Goal: Task Accomplishment & Management: Use online tool/utility

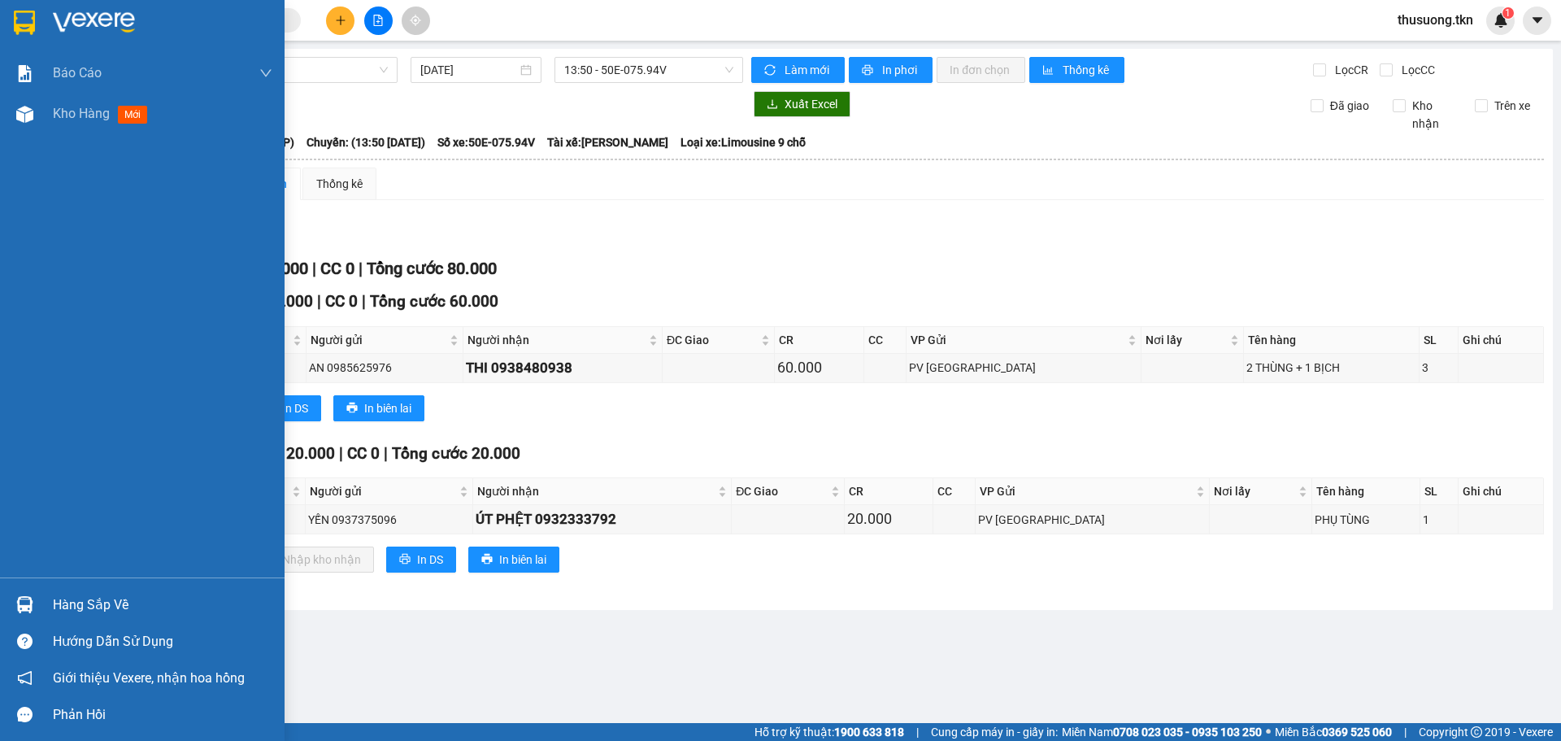
drag, startPoint x: 99, startPoint y: 606, endPoint x: 133, endPoint y: 598, distance: 34.5
click at [100, 606] on div "Hàng sắp về" at bounding box center [163, 605] width 220 height 24
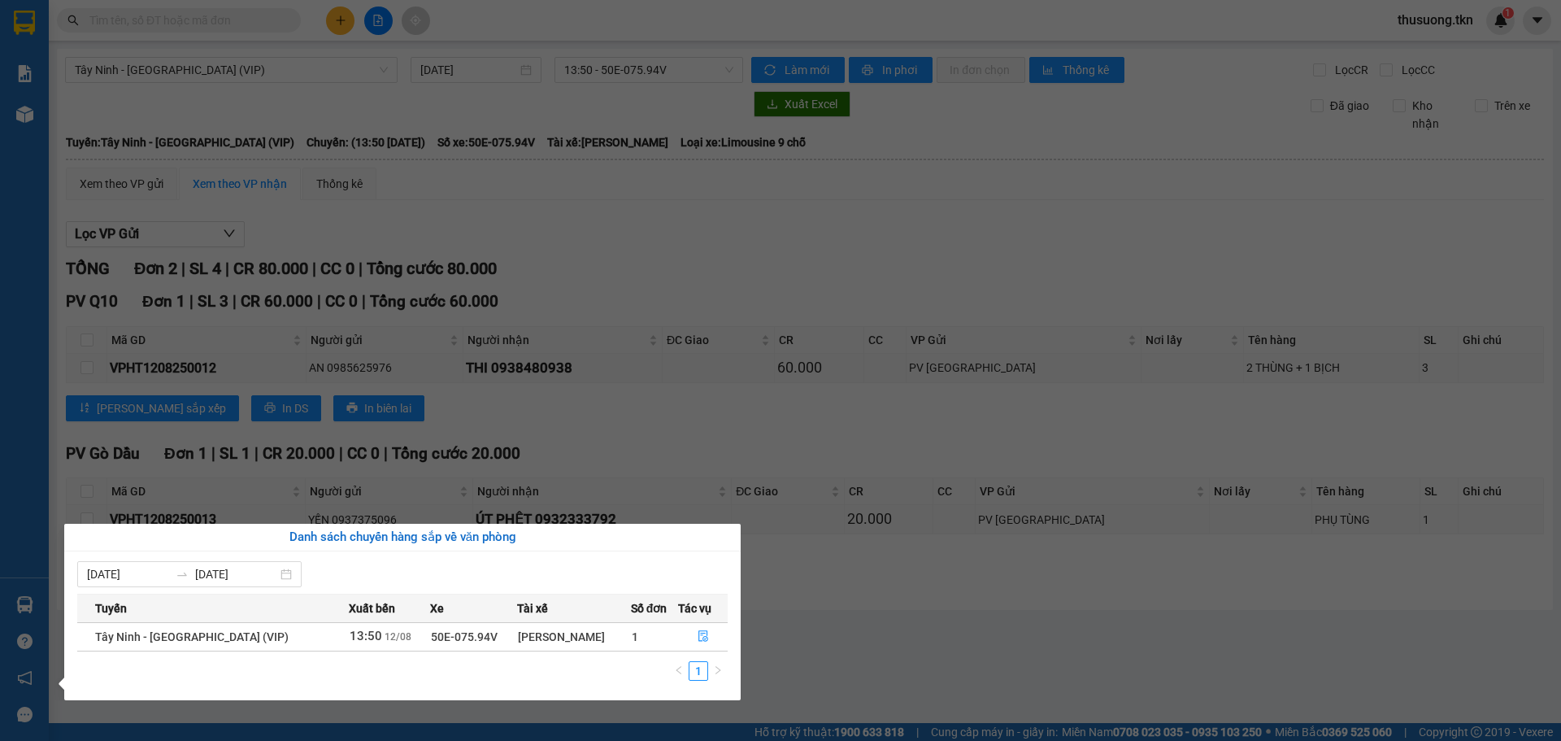
click at [862, 657] on section "Kết quả tìm kiếm ( 0 ) Bộ lọc No Data thusuong.tkn 1 Báo cáo Mẫu 1: Báo cáo dòn…" at bounding box center [780, 370] width 1561 height 741
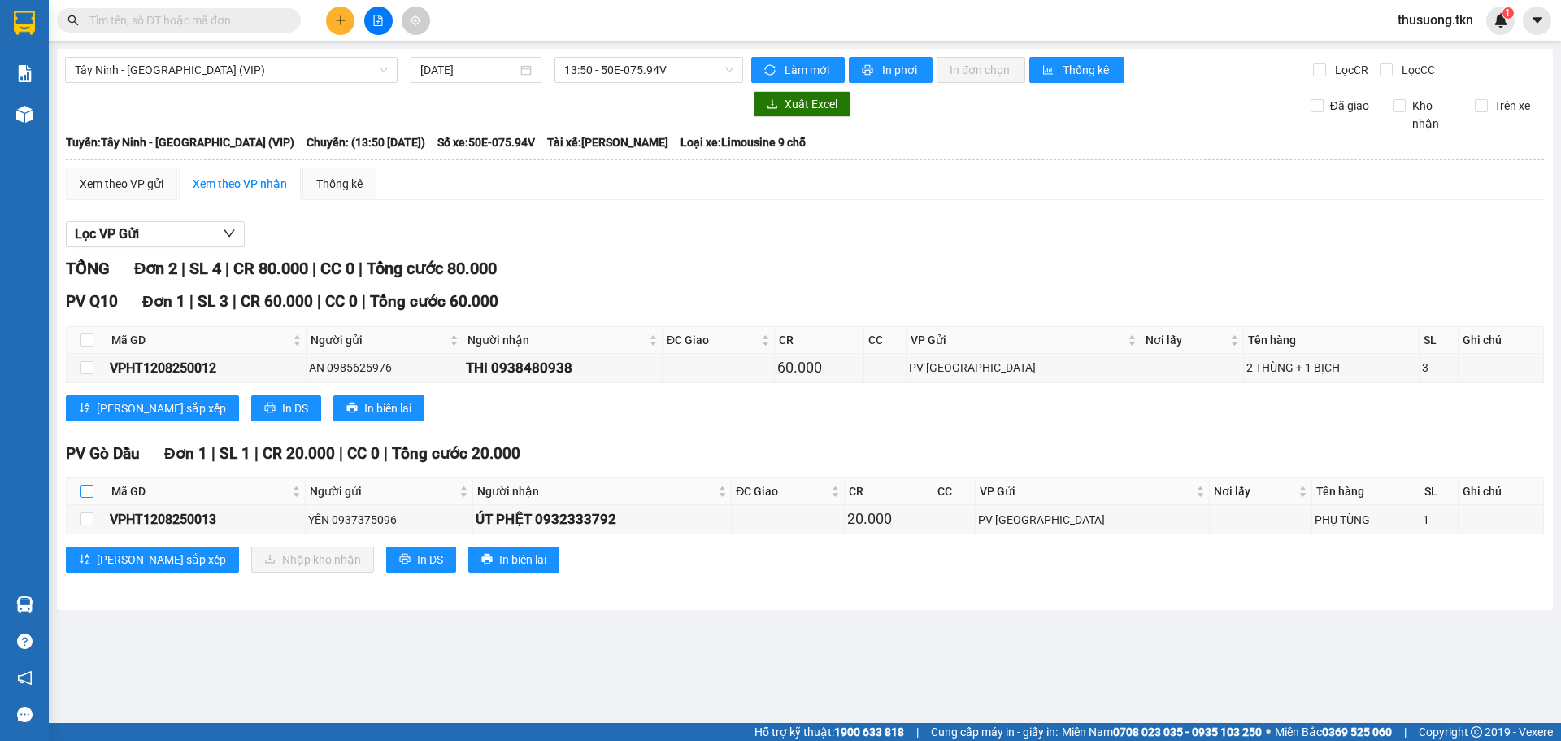
click at [89, 489] on input "checkbox" at bounding box center [86, 491] width 13 height 13
checkbox input "true"
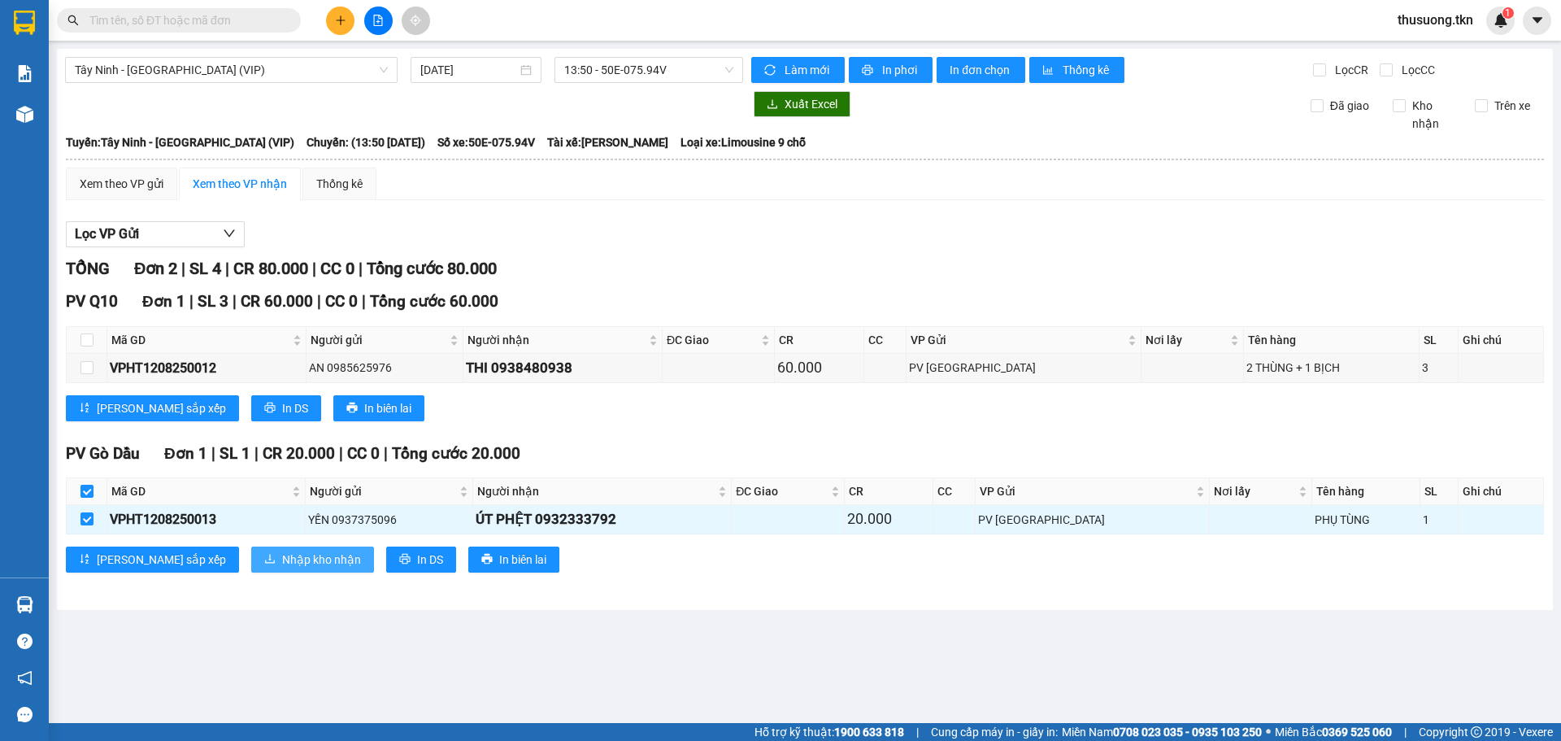
click at [282, 559] on span "Nhập kho nhận" at bounding box center [321, 559] width 79 height 18
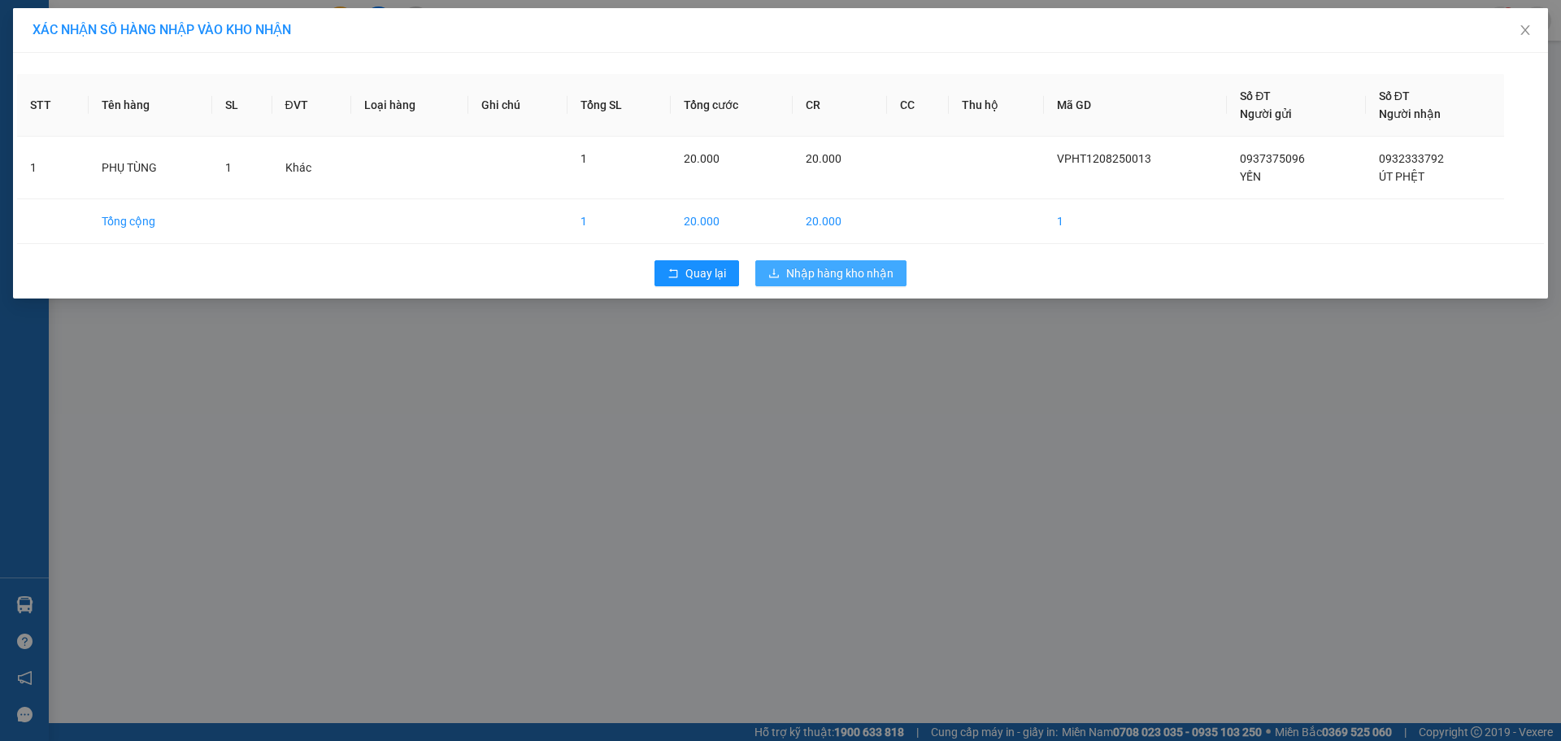
click at [825, 280] on span "Nhập hàng kho nhận" at bounding box center [839, 273] width 107 height 18
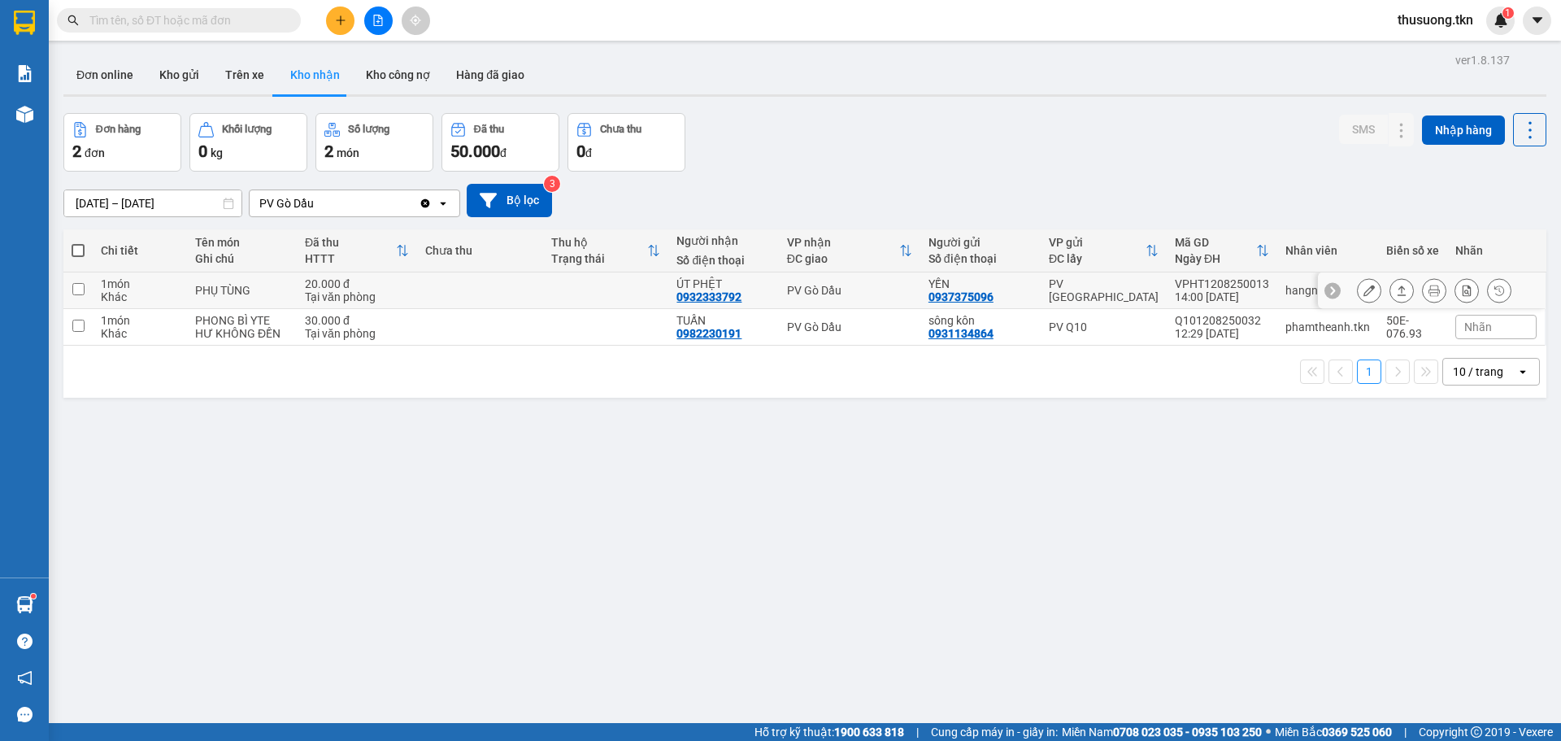
click at [72, 290] on input "checkbox" at bounding box center [78, 289] width 12 height 12
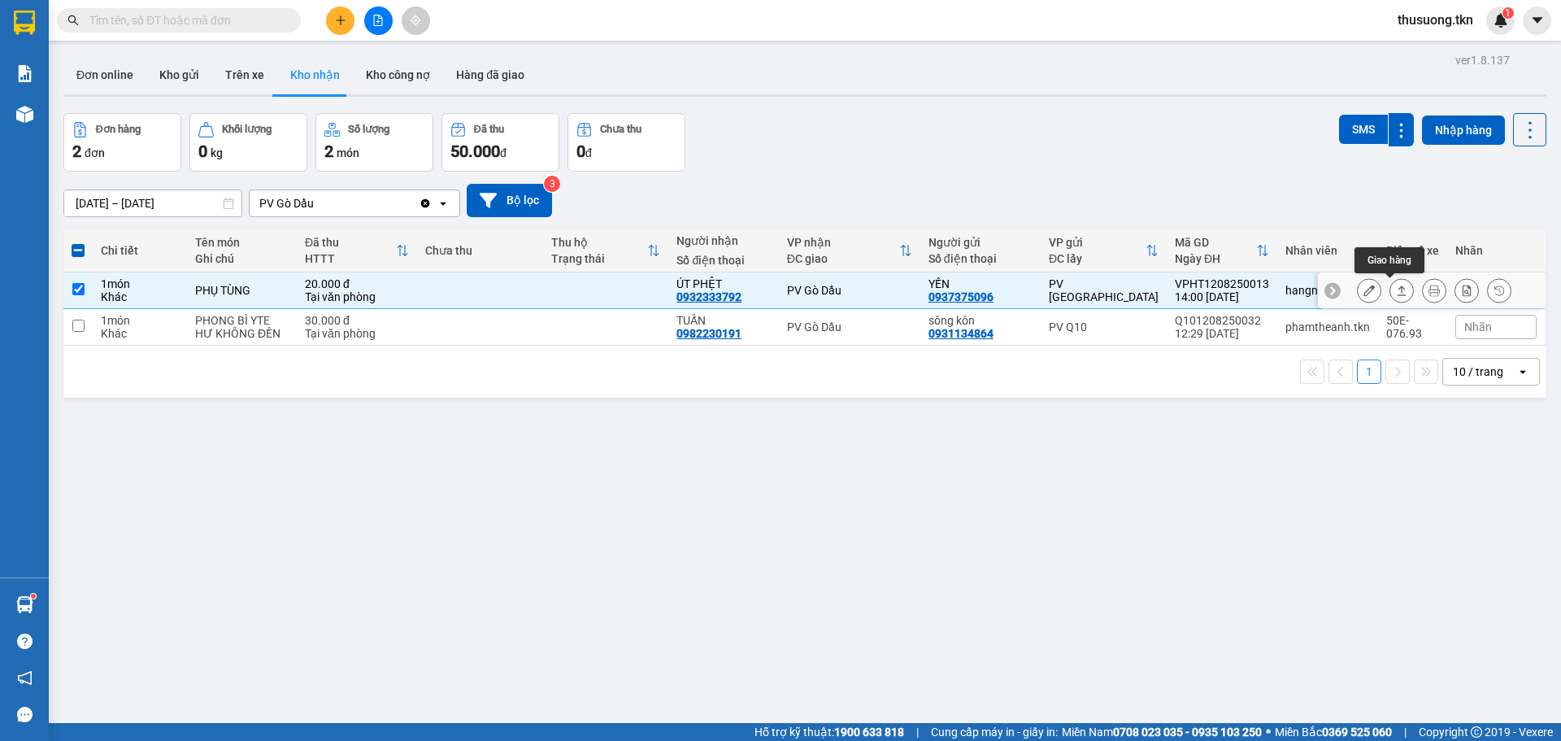
click at [1390, 301] on button at bounding box center [1401, 290] width 23 height 28
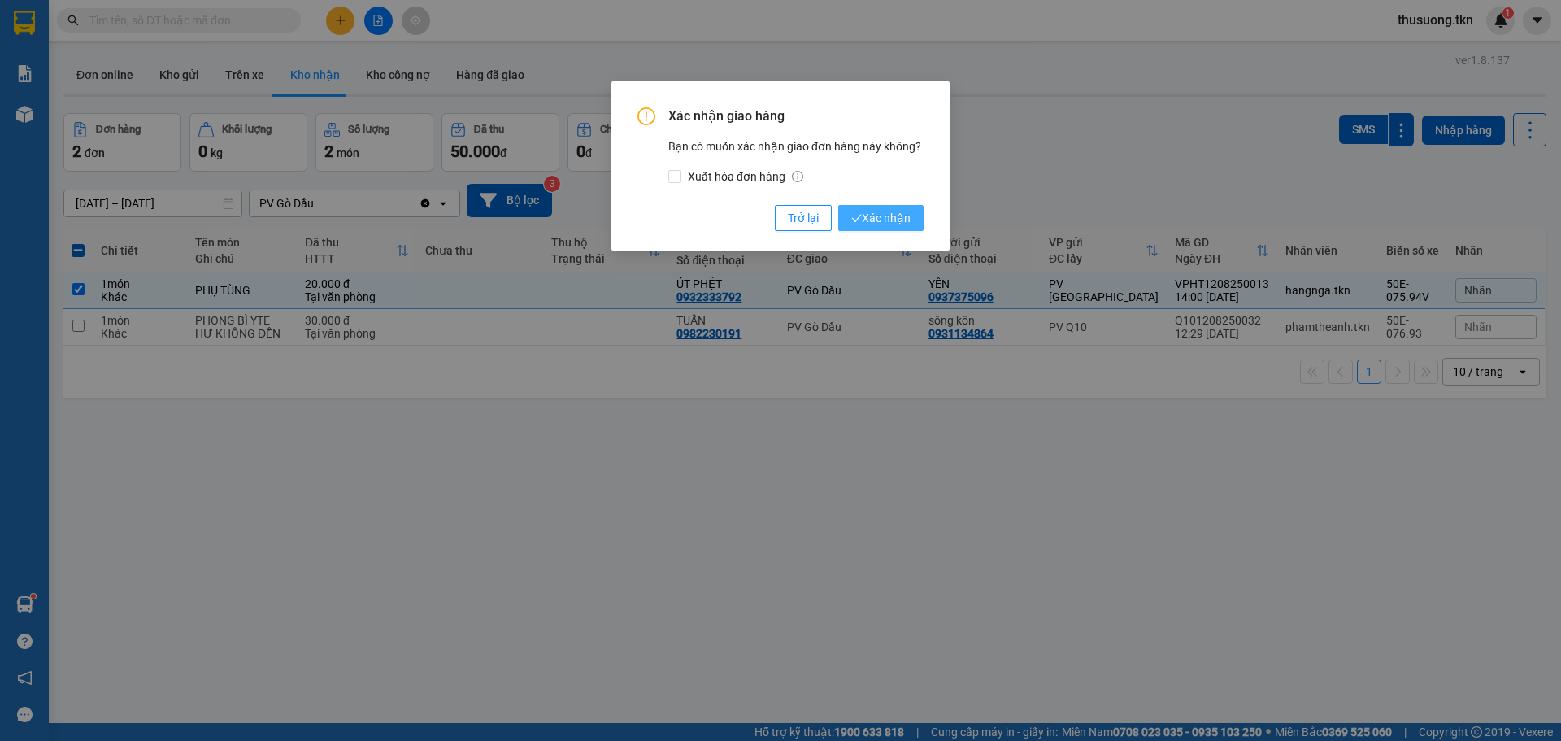
click at [885, 222] on span "Xác nhận" at bounding box center [880, 218] width 59 height 18
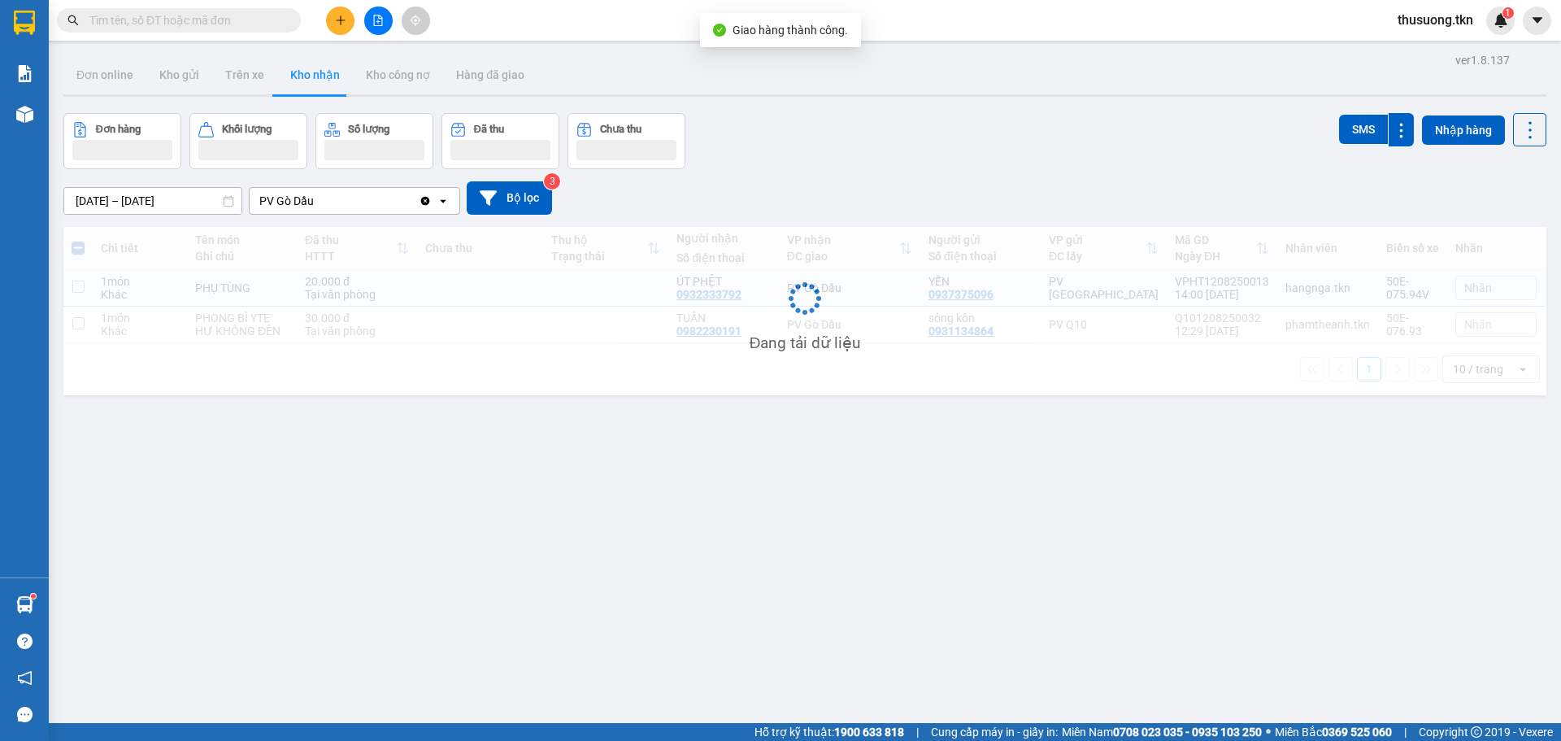
checkbox input "false"
